Goal: Information Seeking & Learning: Learn about a topic

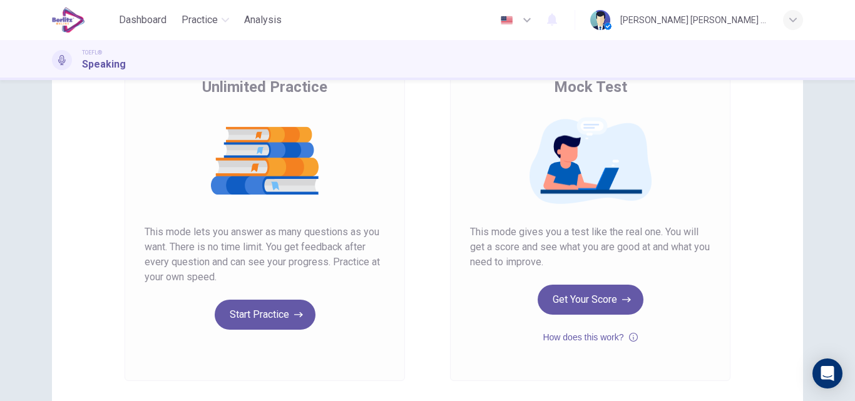
scroll to position [125, 0]
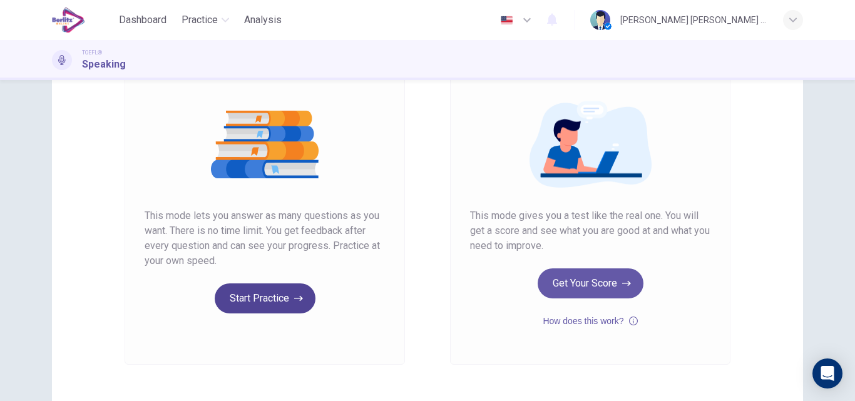
click at [281, 304] on button "Start Practice" at bounding box center [265, 299] width 101 height 30
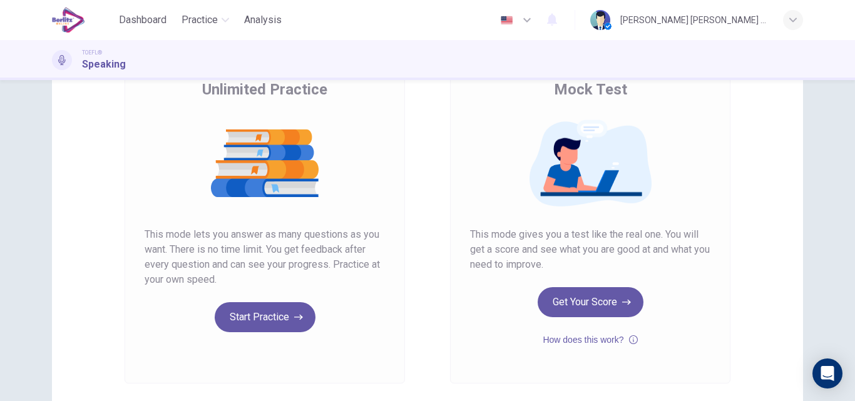
scroll to position [125, 0]
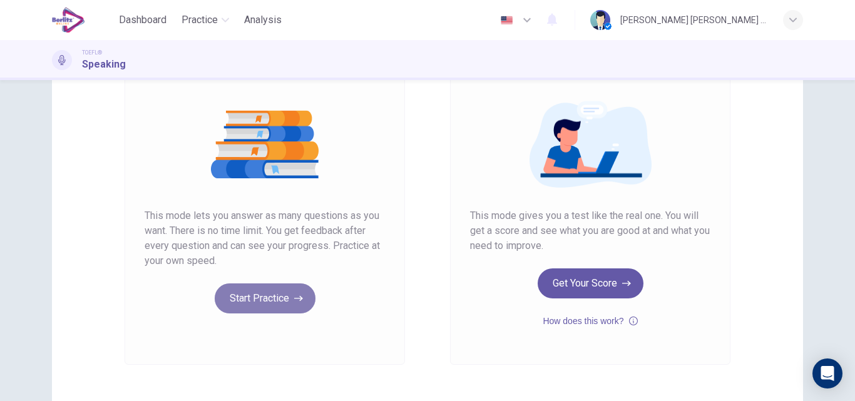
click at [236, 300] on button "Start Practice" at bounding box center [265, 299] width 101 height 30
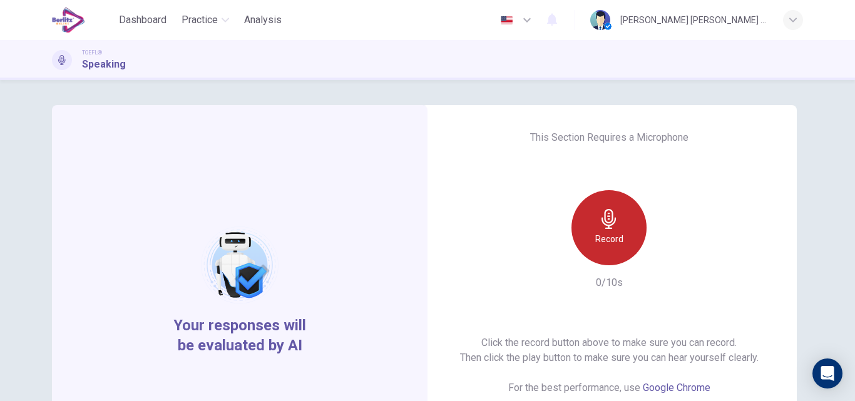
click at [590, 223] on div "Record" at bounding box center [609, 227] width 75 height 75
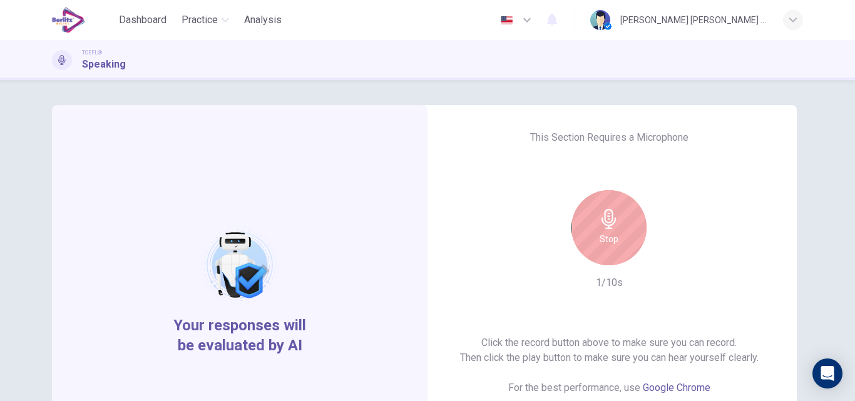
click at [604, 254] on div "Stop" at bounding box center [609, 227] width 75 height 75
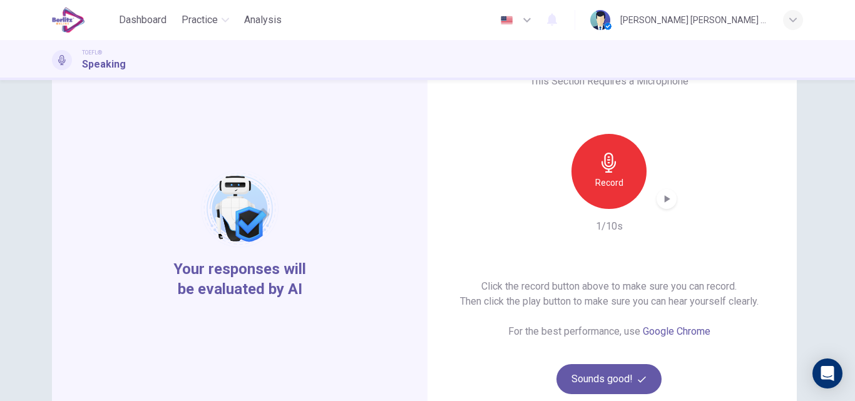
scroll to position [75, 0]
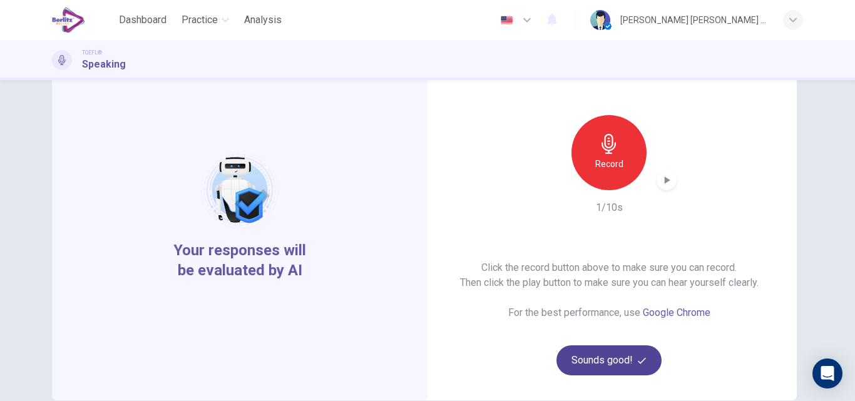
click at [594, 351] on button "Sounds good!" at bounding box center [609, 361] width 105 height 30
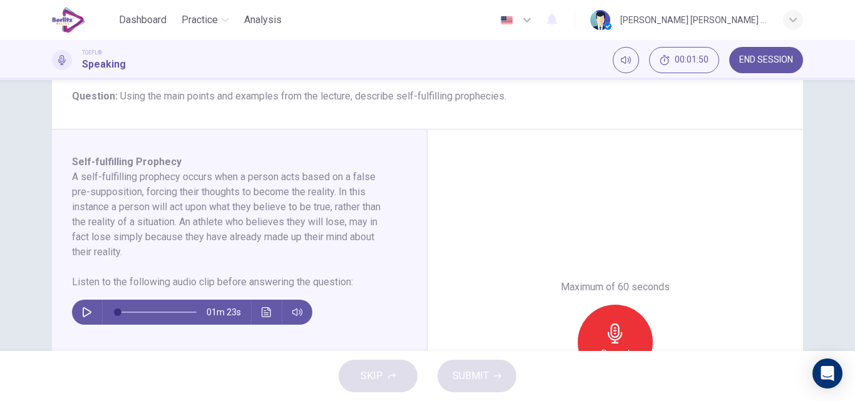
scroll to position [175, 0]
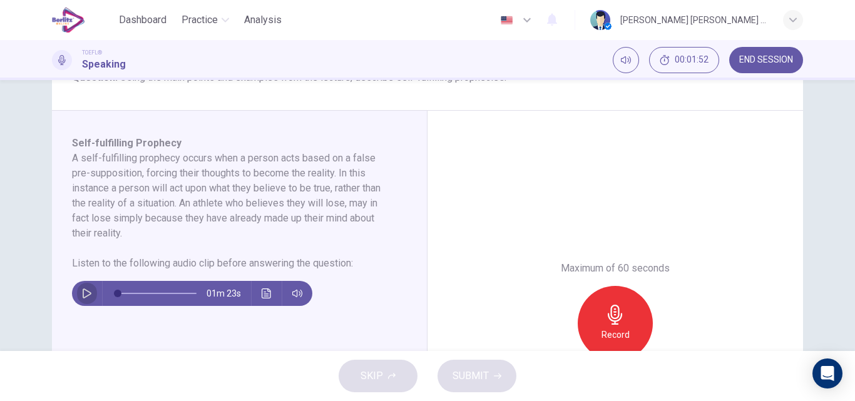
click at [86, 291] on icon "button" at bounding box center [87, 294] width 10 height 10
type input "*"
click at [85, 295] on icon "button" at bounding box center [87, 294] width 10 height 10
drag, startPoint x: 146, startPoint y: 277, endPoint x: 80, endPoint y: 296, distance: 69.0
click at [80, 296] on div "01m 23s" at bounding box center [232, 288] width 320 height 35
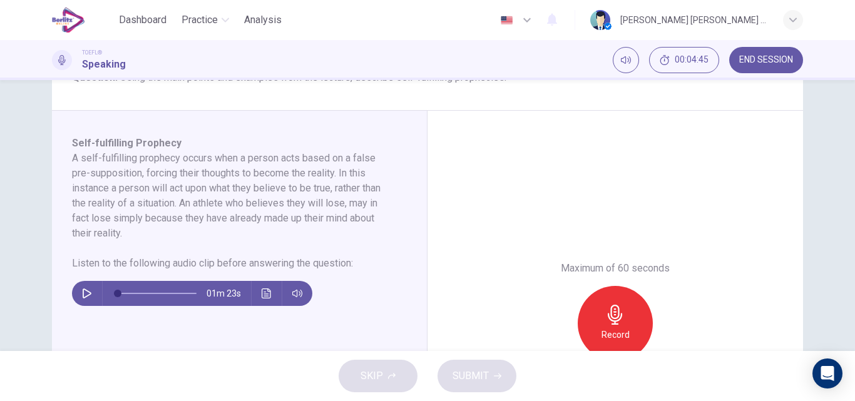
click at [82, 296] on icon "button" at bounding box center [87, 294] width 10 height 10
click at [262, 294] on icon "Click to see the audio transcription" at bounding box center [267, 294] width 10 height 10
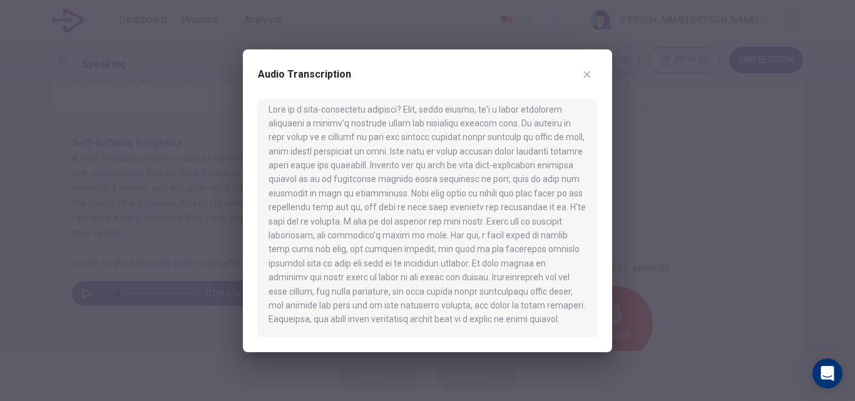
scroll to position [21, 0]
click at [587, 71] on icon "button" at bounding box center [587, 75] width 10 height 10
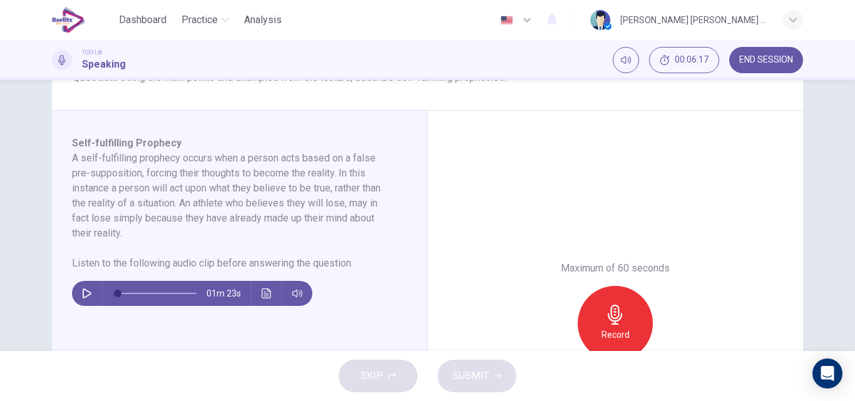
click at [84, 294] on icon "button" at bounding box center [87, 294] width 10 height 10
type input "*"
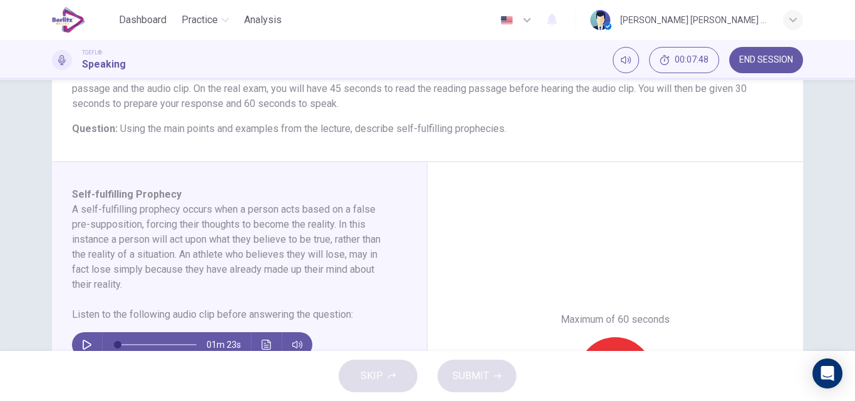
scroll to position [135, 0]
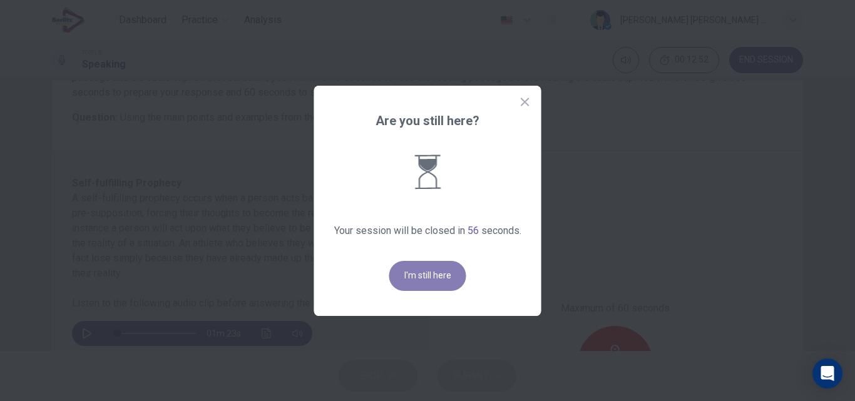
click at [398, 272] on button "I'm still here" at bounding box center [427, 276] width 77 height 30
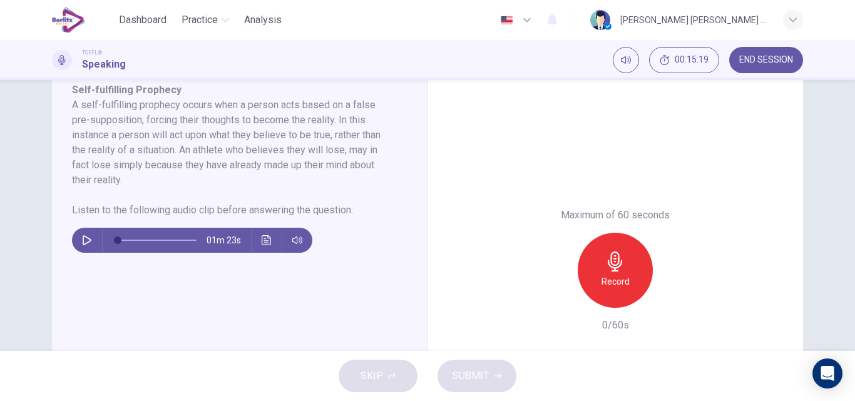
scroll to position [235, 0]
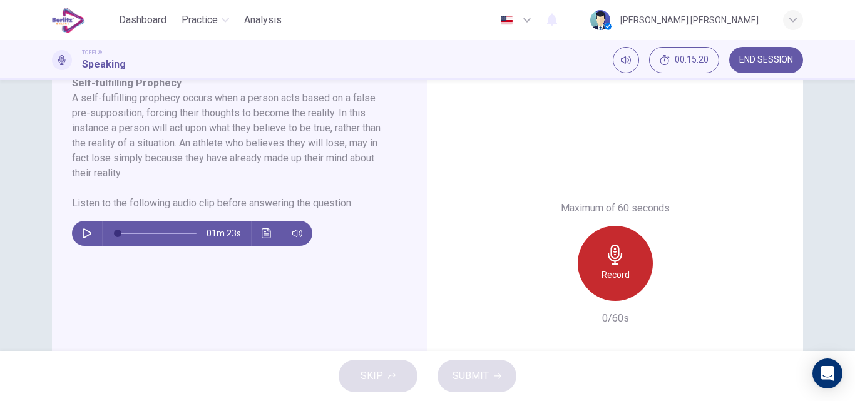
click at [611, 278] on h6 "Record" at bounding box center [616, 274] width 28 height 15
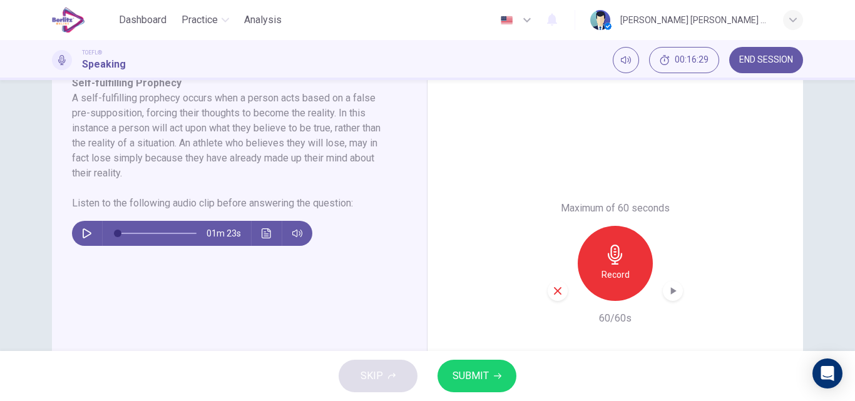
click at [480, 373] on span "SUBMIT" at bounding box center [471, 377] width 36 height 18
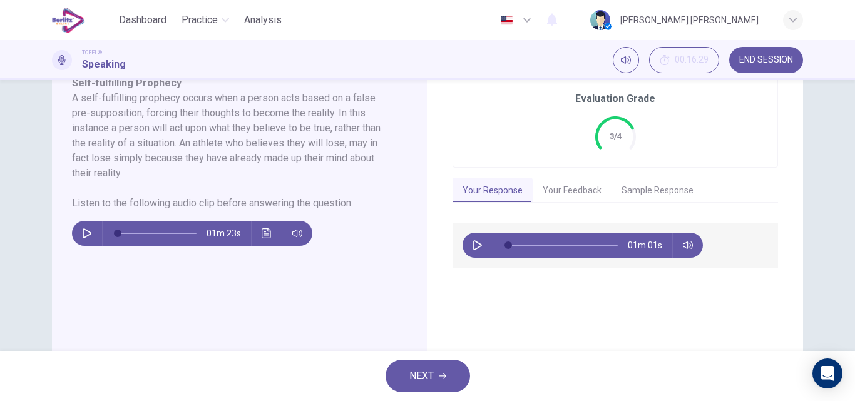
click at [475, 241] on icon "button" at bounding box center [478, 245] width 10 height 10
type input "**"
click at [585, 189] on button "Your Feedback" at bounding box center [572, 191] width 79 height 26
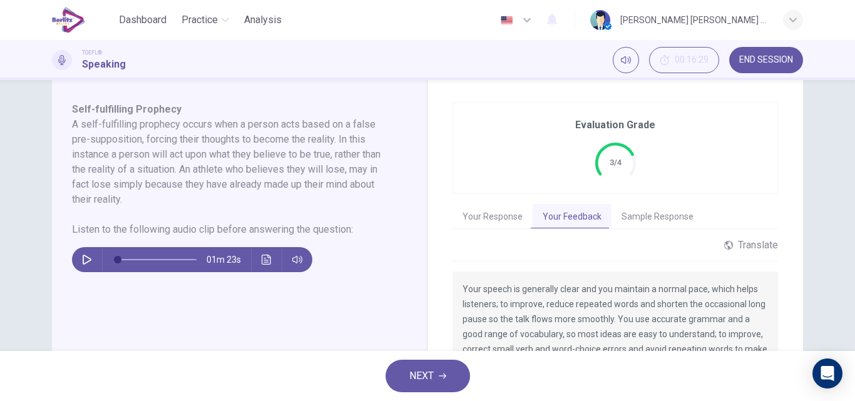
scroll to position [207, 0]
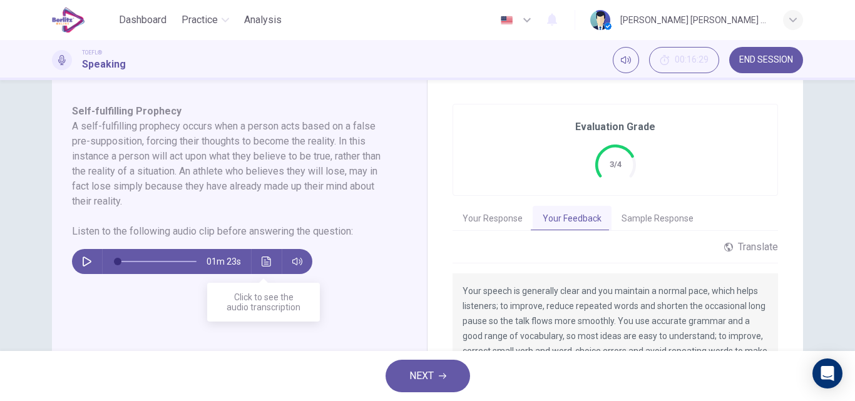
click at [259, 268] on button "Click to see the audio transcription" at bounding box center [267, 261] width 20 height 25
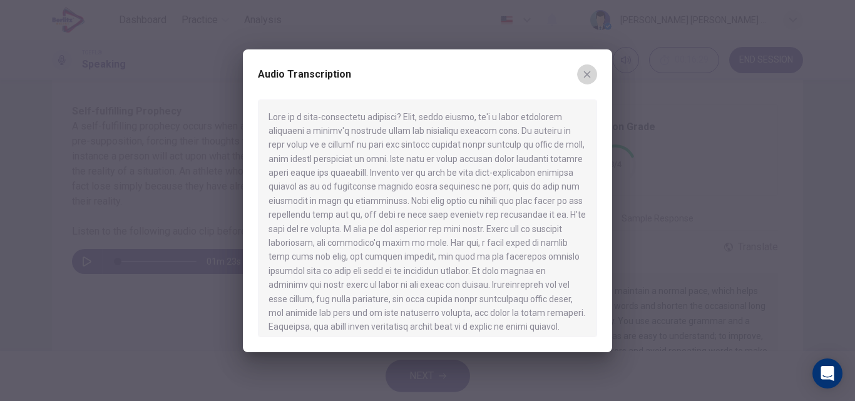
click at [585, 78] on icon "button" at bounding box center [587, 75] width 10 height 10
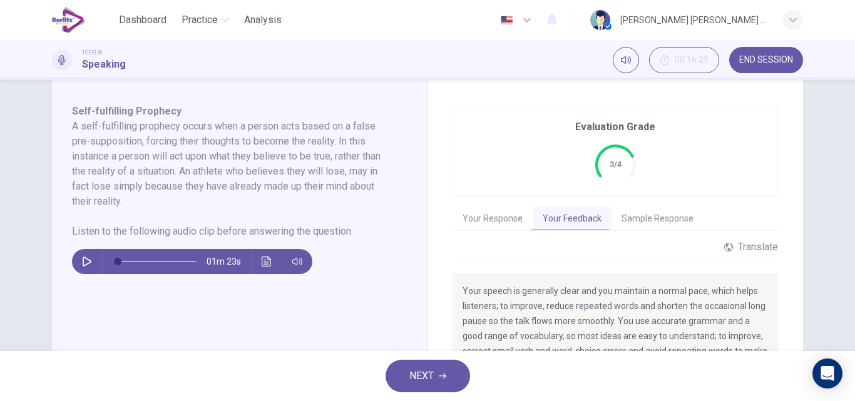
click at [653, 222] on button "Sample Response" at bounding box center [658, 219] width 92 height 26
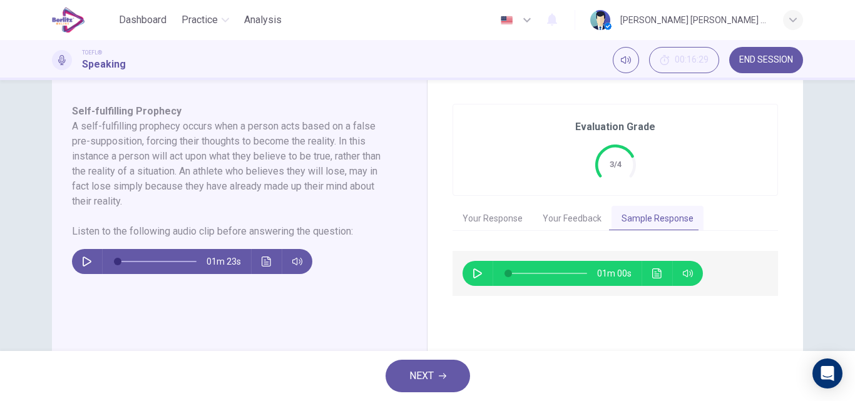
click at [473, 276] on icon "button" at bounding box center [478, 274] width 10 height 10
click at [652, 274] on icon "Click to see the audio transcription" at bounding box center [656, 274] width 9 height 10
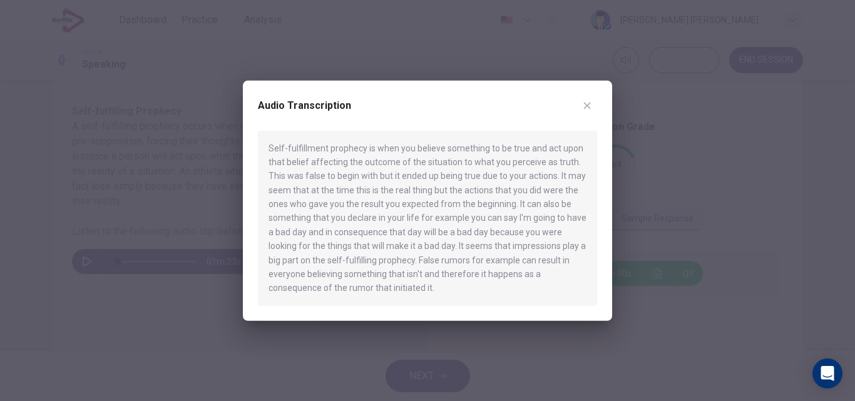
type input "*"
click at [590, 105] on icon "button" at bounding box center [587, 105] width 10 height 10
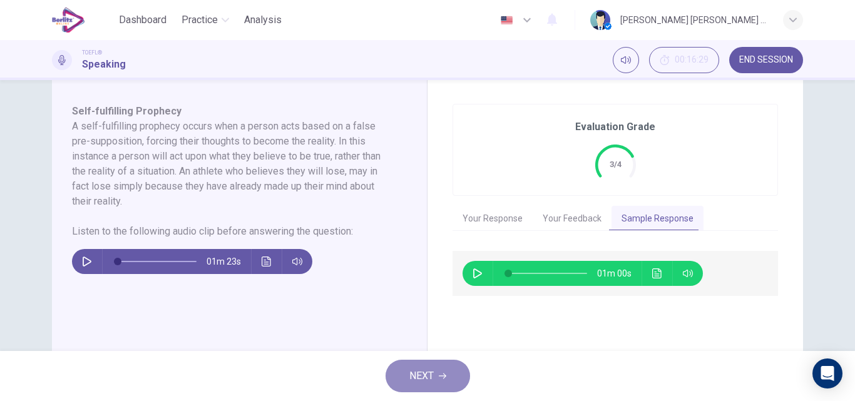
click at [451, 374] on button "NEXT" at bounding box center [428, 376] width 85 height 33
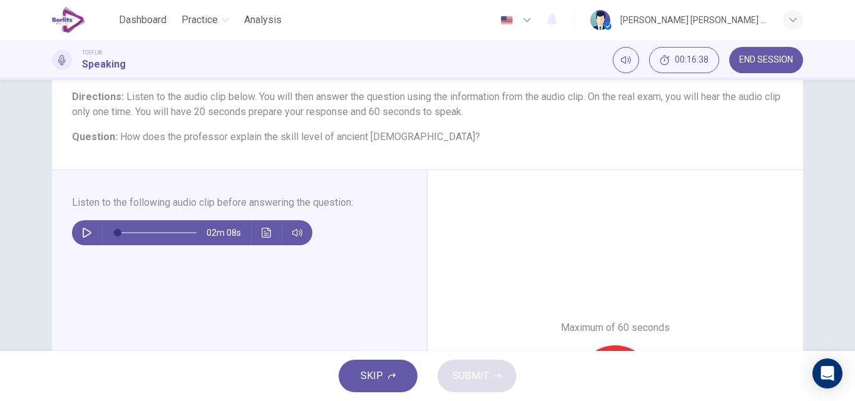
scroll to position [125, 0]
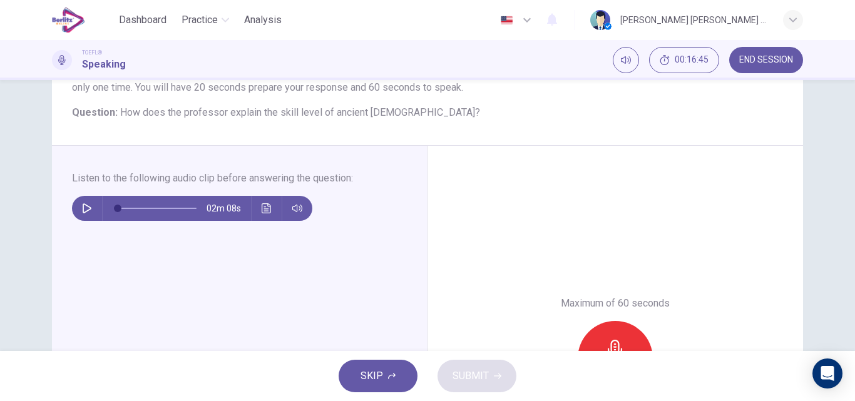
click at [83, 210] on icon "button" at bounding box center [87, 209] width 9 height 10
click at [265, 212] on icon "Click to see the audio transcription" at bounding box center [267, 209] width 10 height 10
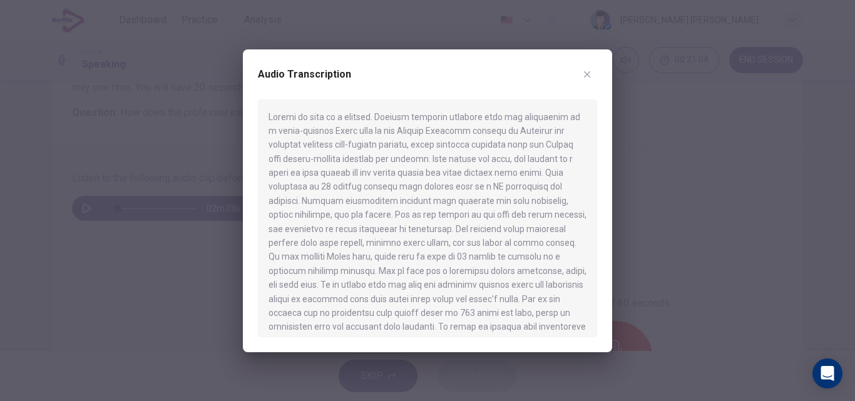
click at [587, 76] on icon "button" at bounding box center [587, 75] width 10 height 10
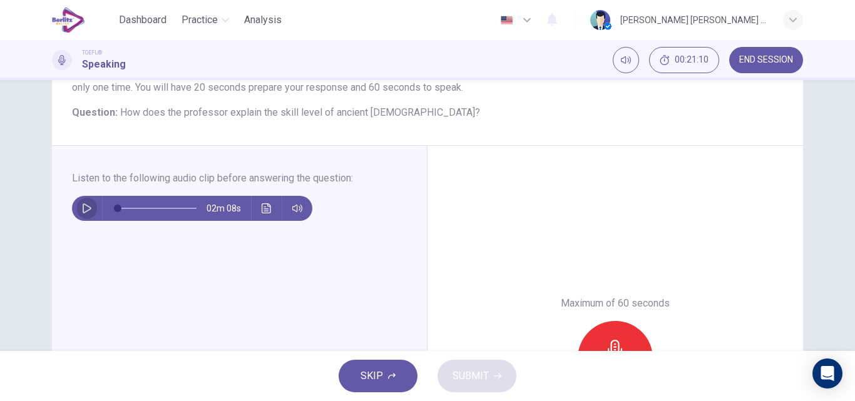
click at [82, 210] on icon "button" at bounding box center [87, 209] width 10 height 10
click at [267, 212] on icon "Click to see the audio transcription" at bounding box center [266, 209] width 9 height 10
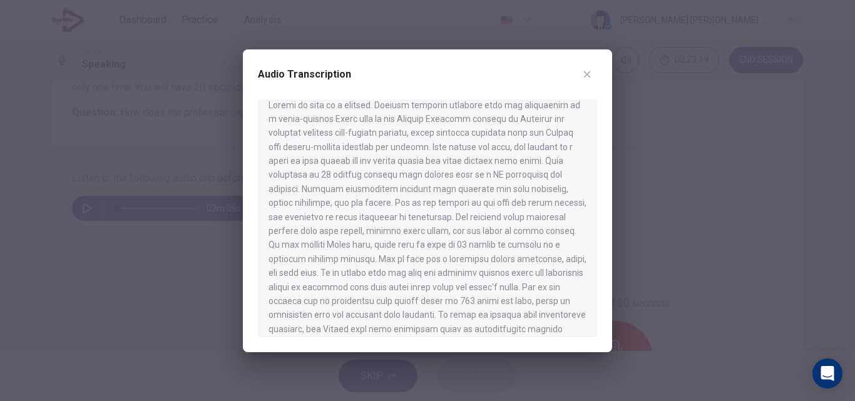
scroll to position [0, 0]
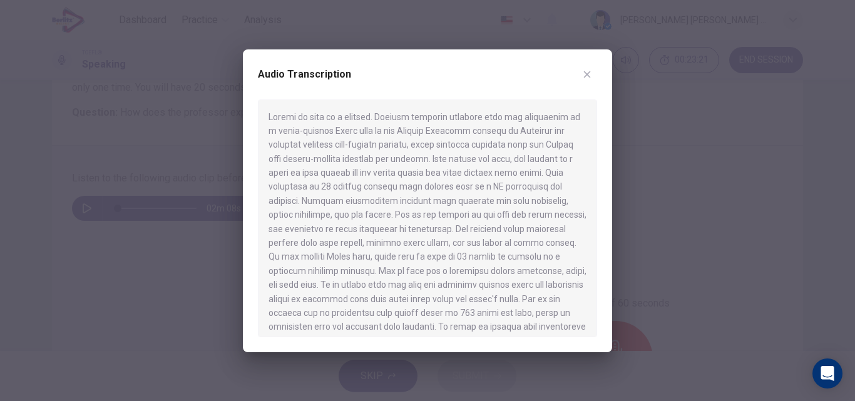
click at [584, 79] on icon "button" at bounding box center [587, 75] width 10 height 10
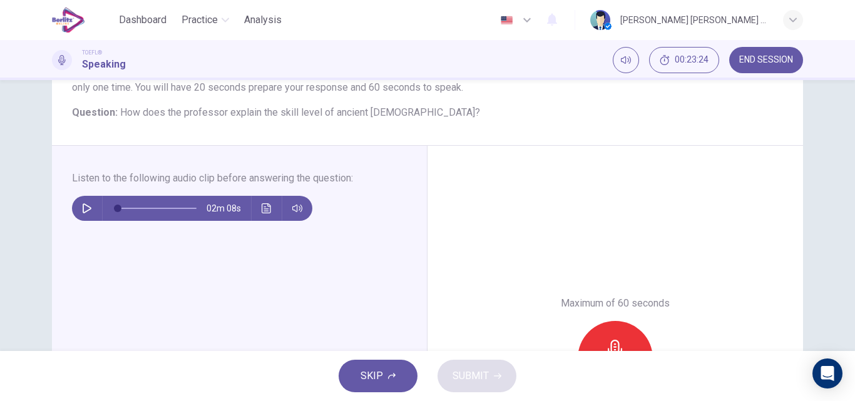
click at [82, 208] on icon "button" at bounding box center [87, 209] width 10 height 10
type input "*"
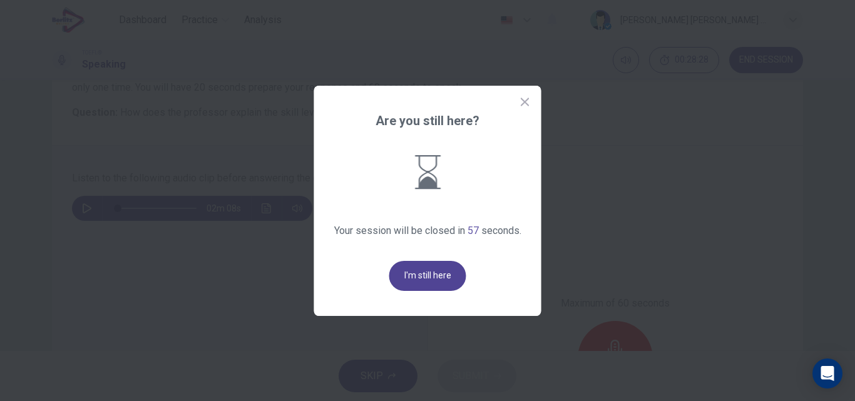
click at [443, 281] on button "I'm still here" at bounding box center [427, 276] width 77 height 30
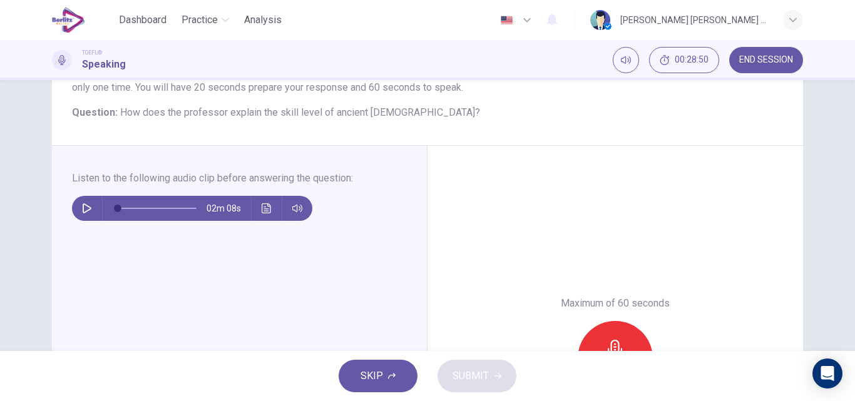
click at [617, 346] on icon "button" at bounding box center [616, 350] width 20 height 20
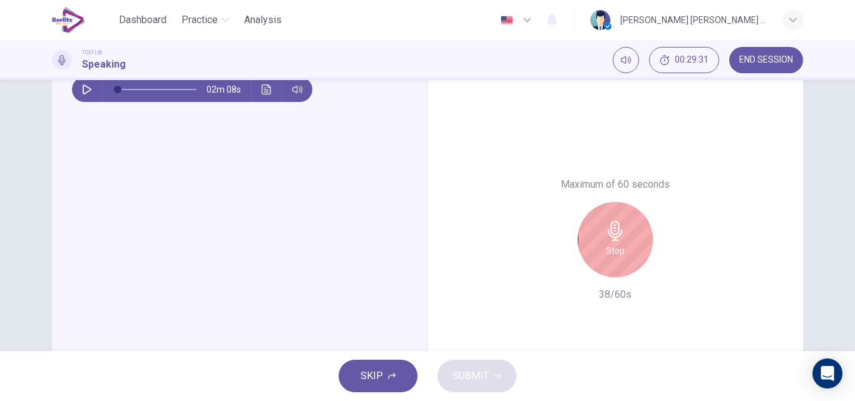
scroll to position [250, 0]
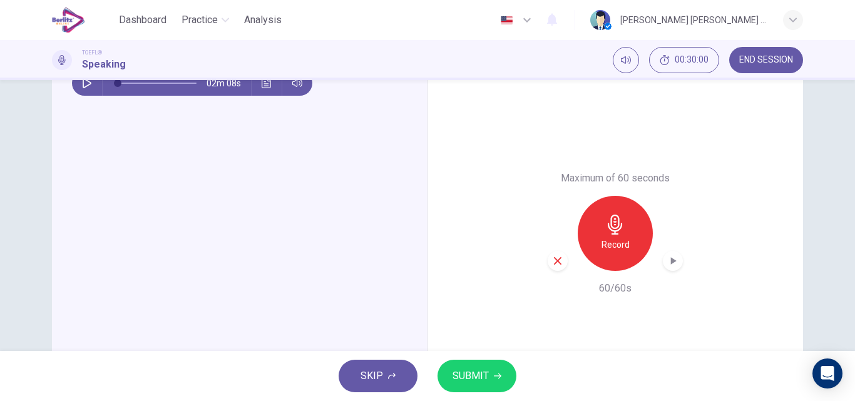
click at [473, 385] on button "SUBMIT" at bounding box center [477, 376] width 79 height 33
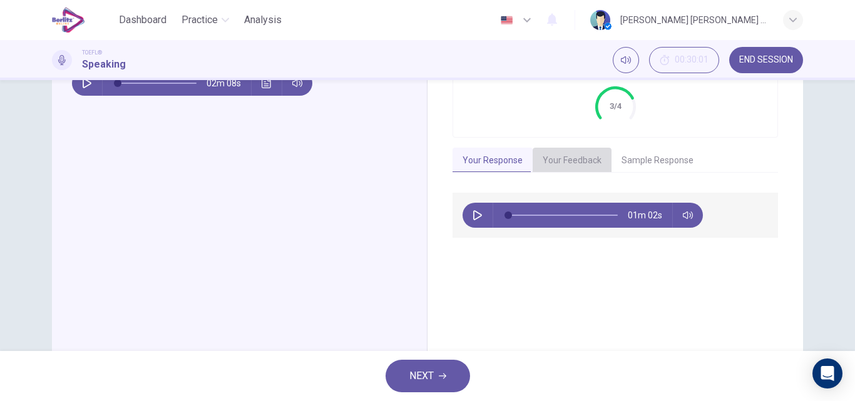
click at [571, 160] on button "Your Feedback" at bounding box center [572, 161] width 79 height 26
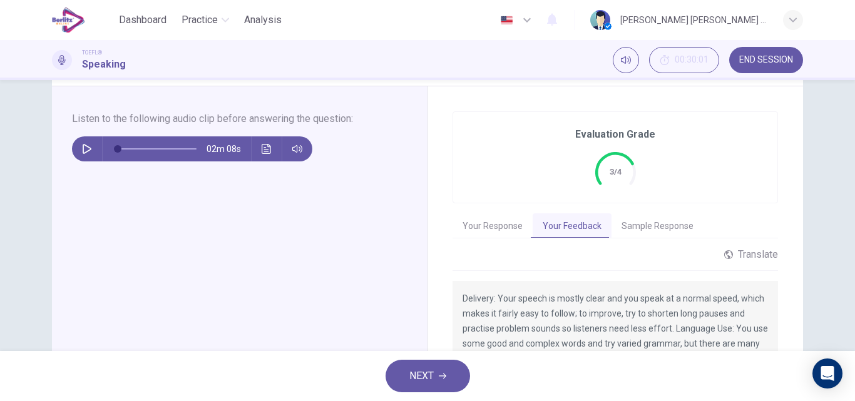
scroll to position [168, 0]
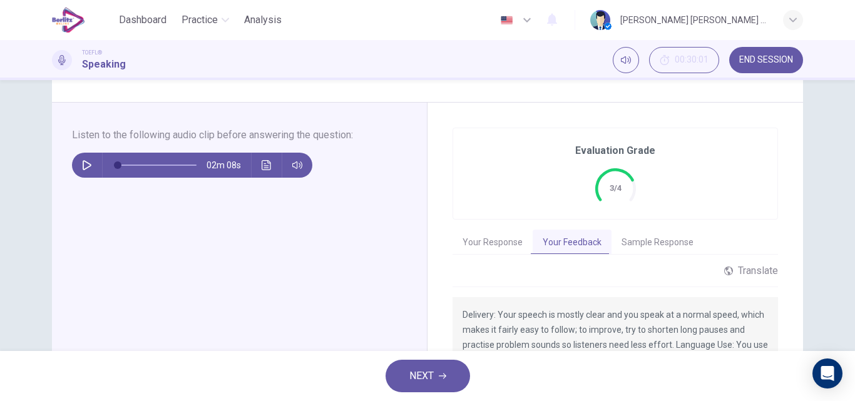
click at [656, 243] on button "Sample Response" at bounding box center [658, 243] width 92 height 26
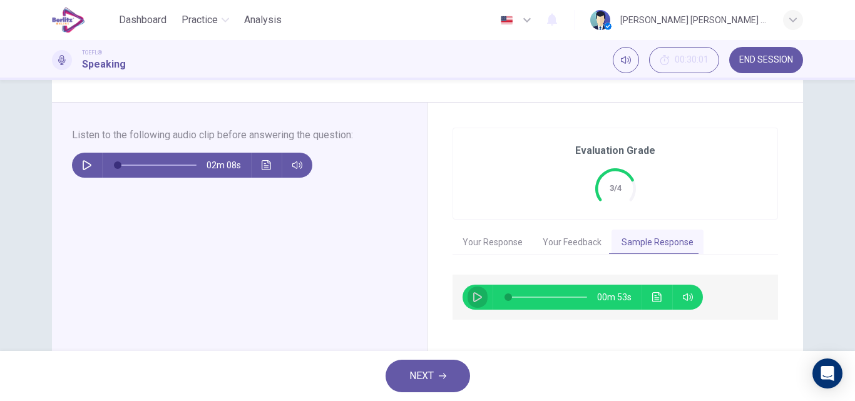
click at [473, 301] on icon "button" at bounding box center [477, 297] width 9 height 10
click at [653, 302] on button "Click to see the audio transcription" at bounding box center [657, 297] width 20 height 25
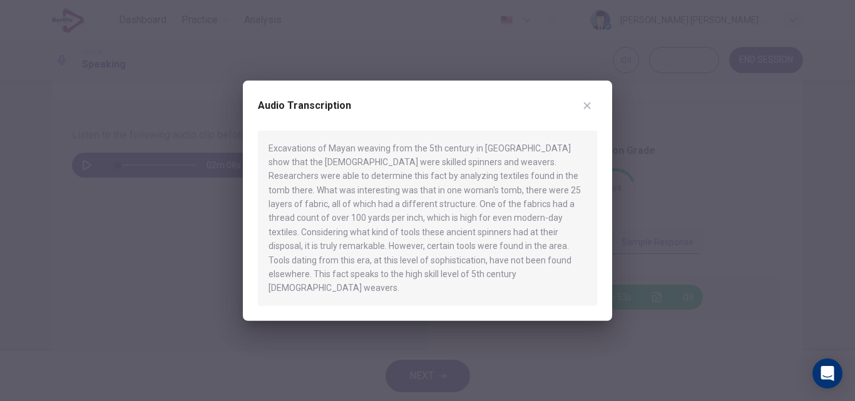
type input "*"
click at [584, 110] on icon "button" at bounding box center [587, 105] width 10 height 10
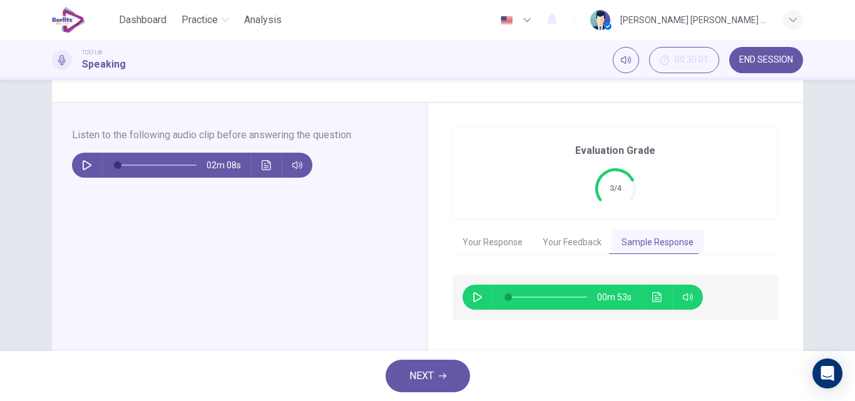
click at [767, 63] on span "END SESSION" at bounding box center [767, 60] width 54 height 10
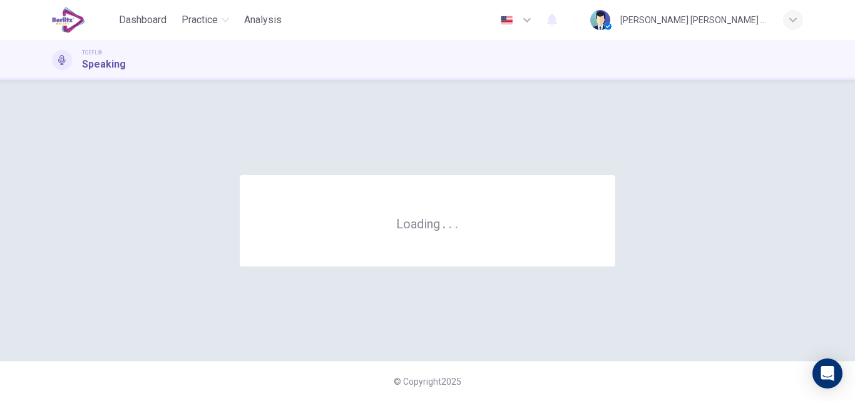
scroll to position [0, 0]
